Goal: Task Accomplishment & Management: Complete application form

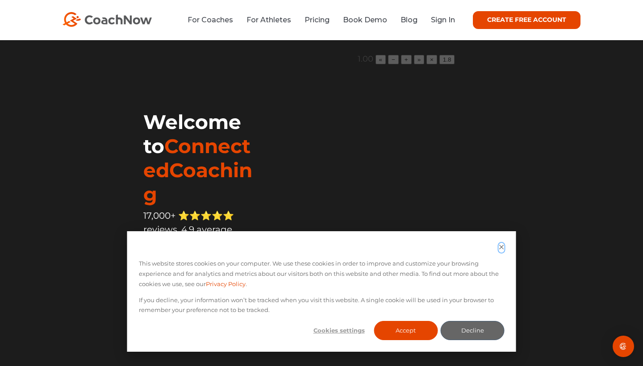
click at [503, 250] on icon "Dismiss cookie banner" at bounding box center [502, 247] width 6 height 6
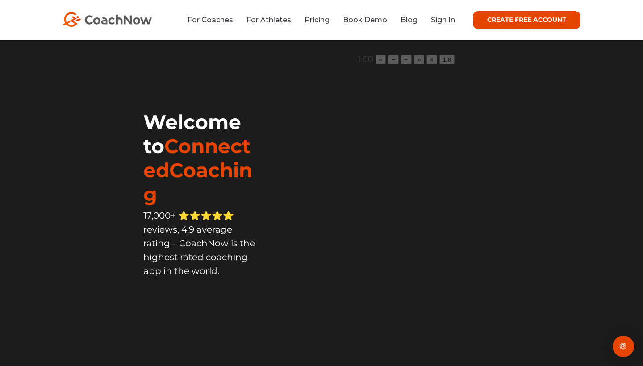
click at [528, 19] on link "CREATE FREE ACCOUNT" at bounding box center [527, 20] width 108 height 18
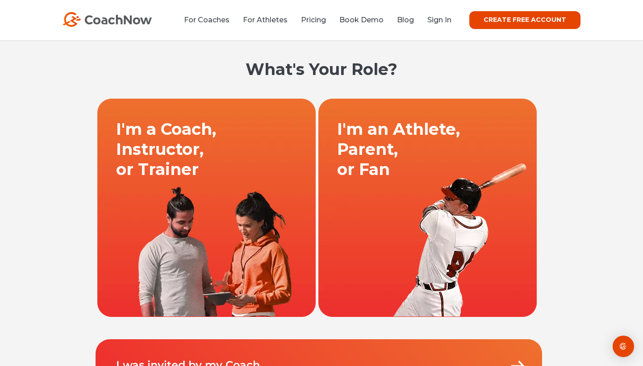
click at [199, 148] on link at bounding box center [206, 207] width 221 height 219
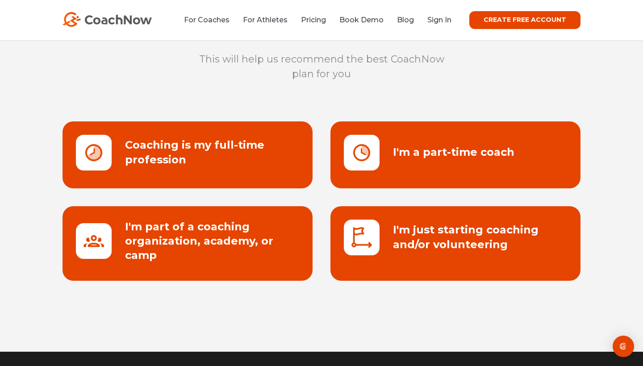
click at [188, 250] on link at bounding box center [188, 243] width 250 height 75
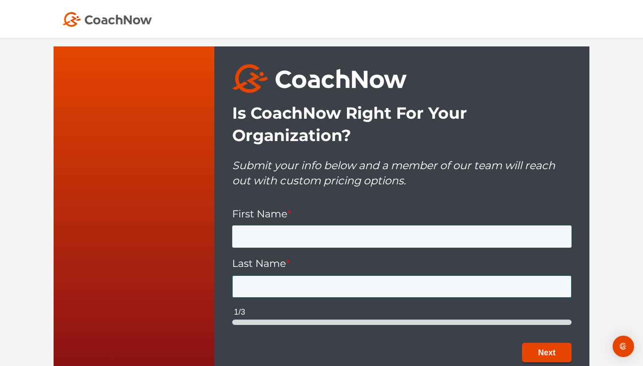
click at [271, 230] on input "First Name *" at bounding box center [401, 236] width 339 height 22
type input "[PERSON_NAME]"
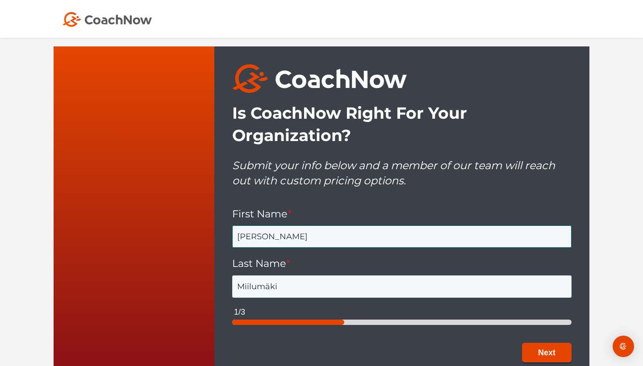
type input "Miilumäki"
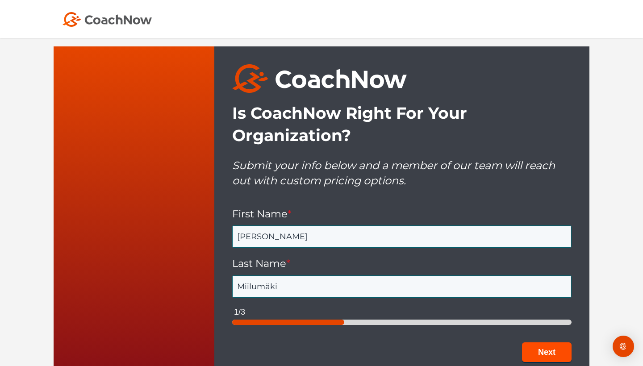
click at [552, 342] on button "Next" at bounding box center [547, 352] width 50 height 20
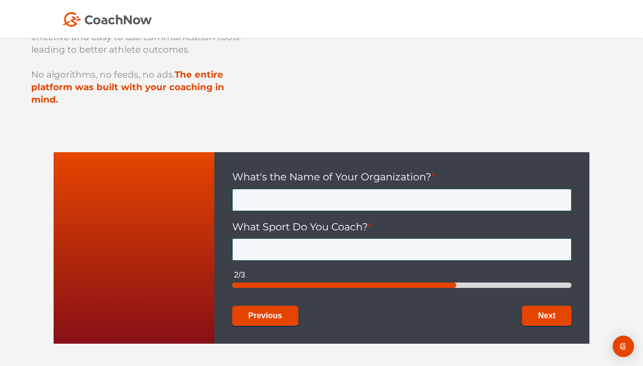
scroll to position [165, 0]
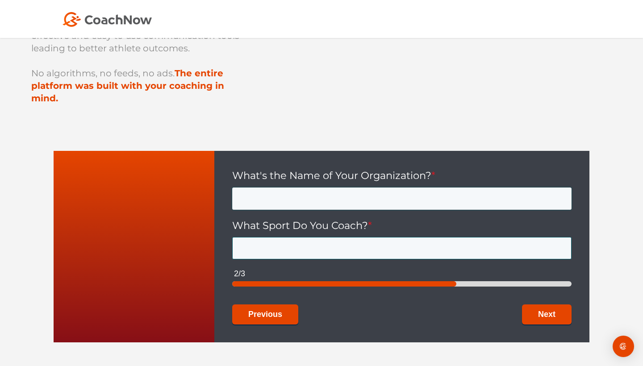
click at [341, 192] on input "What's the Name of Your Organization? *" at bounding box center [401, 199] width 339 height 22
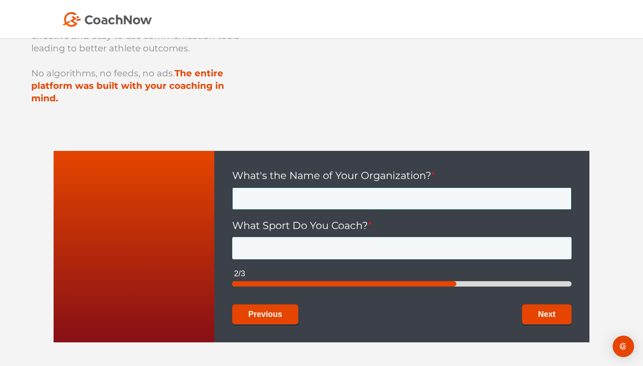
click at [336, 237] on div "What Sport Do You Coach? *" at bounding box center [401, 239] width 339 height 41
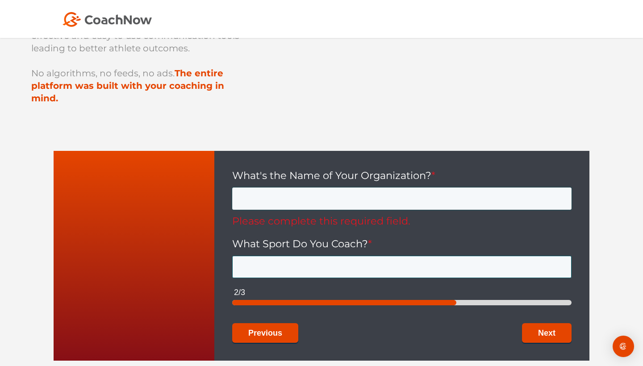
click at [340, 193] on input "What's the Name of Your Organization? *" at bounding box center [401, 199] width 339 height 22
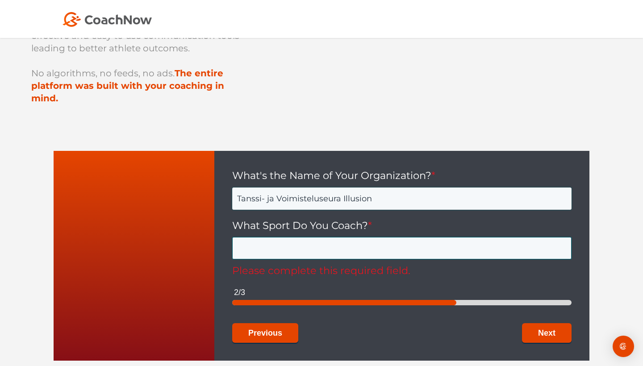
type input "Tanssi- ja Voimisteluseura Illusion"
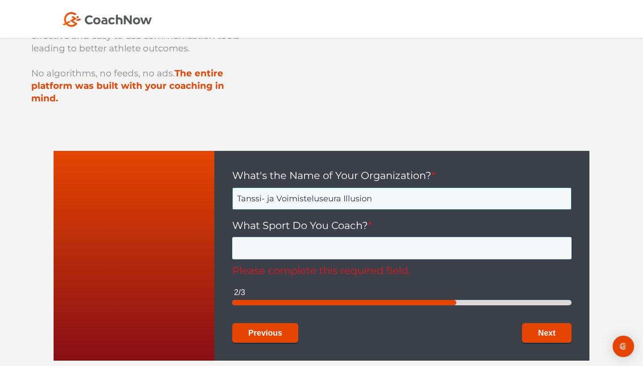
click at [375, 237] on input "What Sport Do You Coach? *" at bounding box center [401, 248] width 339 height 22
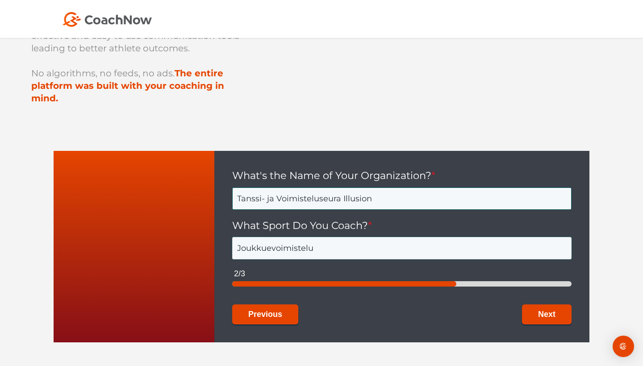
type input "Joukkuevoimistelu"
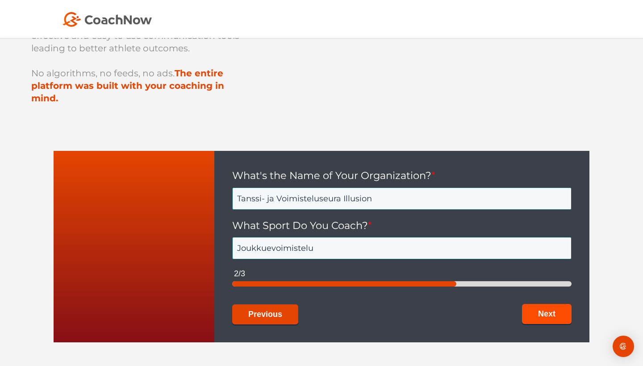
click at [545, 304] on button "Next" at bounding box center [547, 314] width 50 height 20
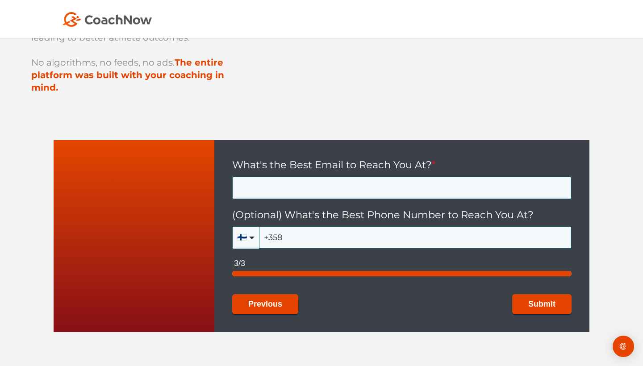
scroll to position [173, 0]
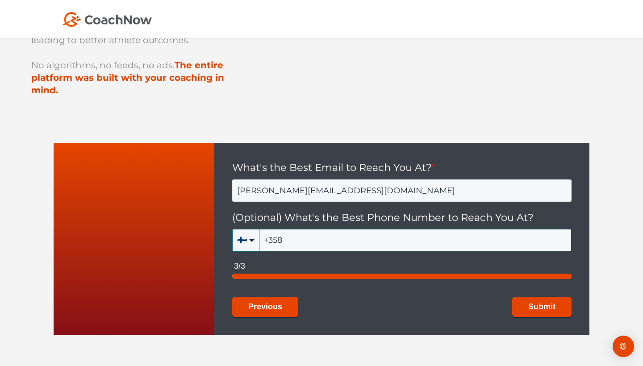
type input "mikaela.miilumaki@illusion.fi"
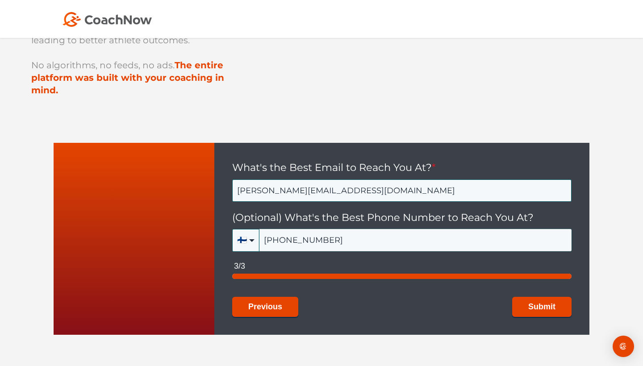
type input "+358 44 7211 160"
click at [542, 297] on button "Submit" at bounding box center [541, 307] width 59 height 20
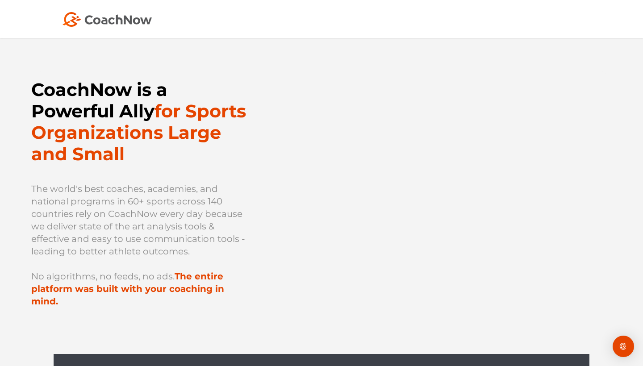
scroll to position [0, 0]
click at [91, 24] on img at bounding box center [107, 19] width 89 height 15
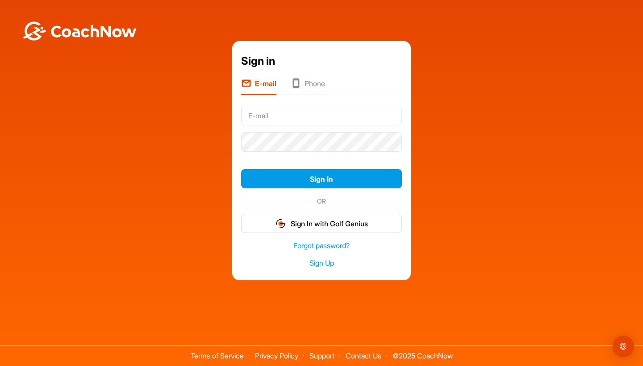
click at [311, 84] on li "Phone" at bounding box center [308, 86] width 34 height 17
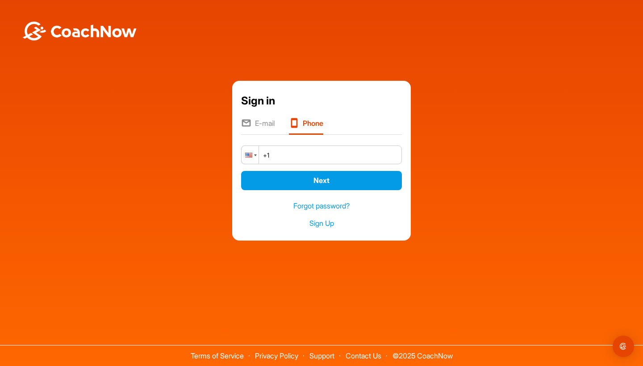
click at [253, 153] on div at bounding box center [250, 155] width 17 height 18
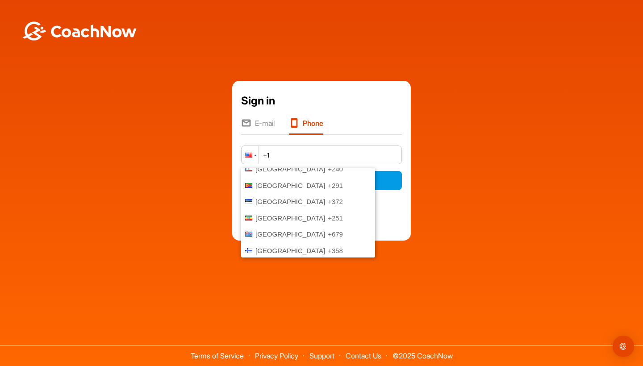
scroll to position [947, 0]
click at [328, 246] on span "+358" at bounding box center [335, 250] width 15 height 8
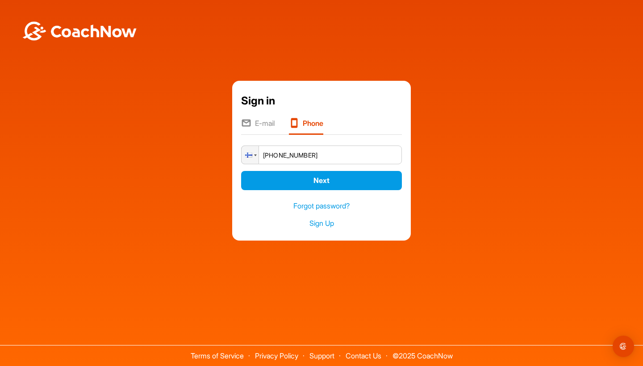
type input "[PHONE_NUMBER]"
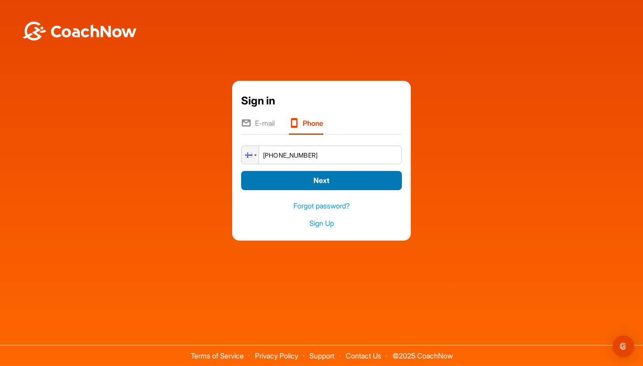
click at [348, 173] on button "Next" at bounding box center [321, 180] width 161 height 19
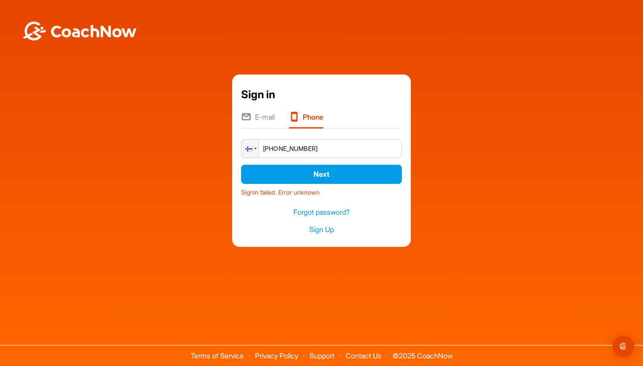
click at [265, 120] on li "E-mail" at bounding box center [257, 120] width 33 height 17
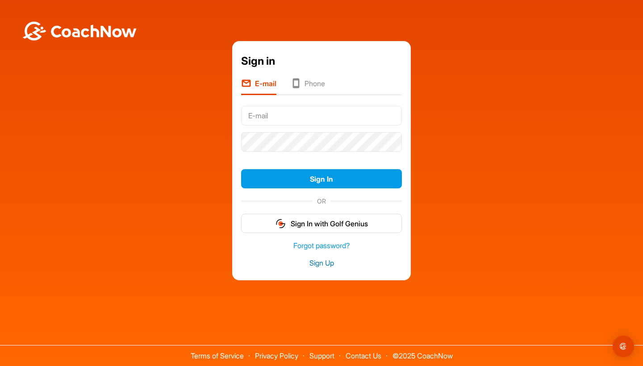
click at [327, 266] on link "Sign Up" at bounding box center [321, 263] width 161 height 10
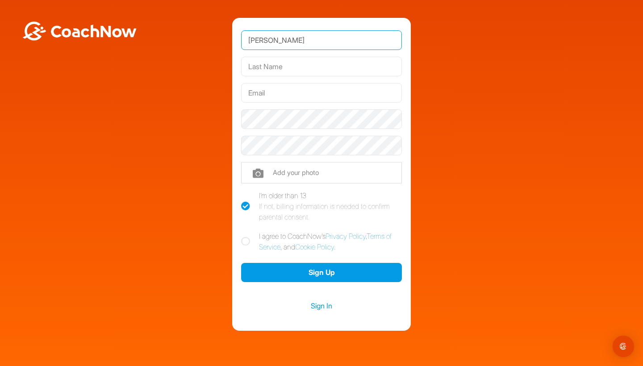
type input "[PERSON_NAME]"
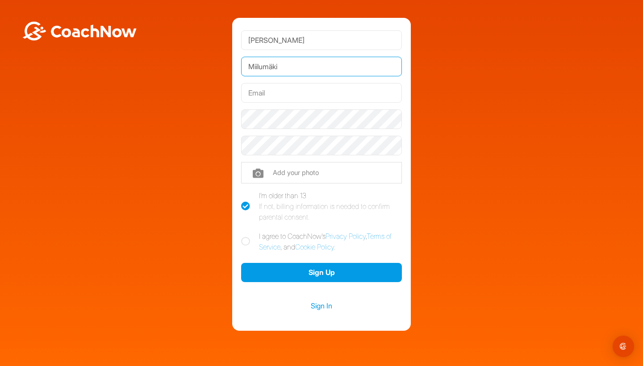
type input "Miilumäki"
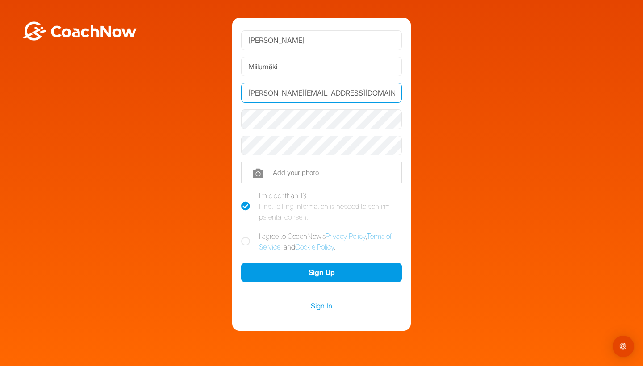
type input "[PERSON_NAME][EMAIL_ADDRESS][DOMAIN_NAME]"
